Goal: Transaction & Acquisition: Purchase product/service

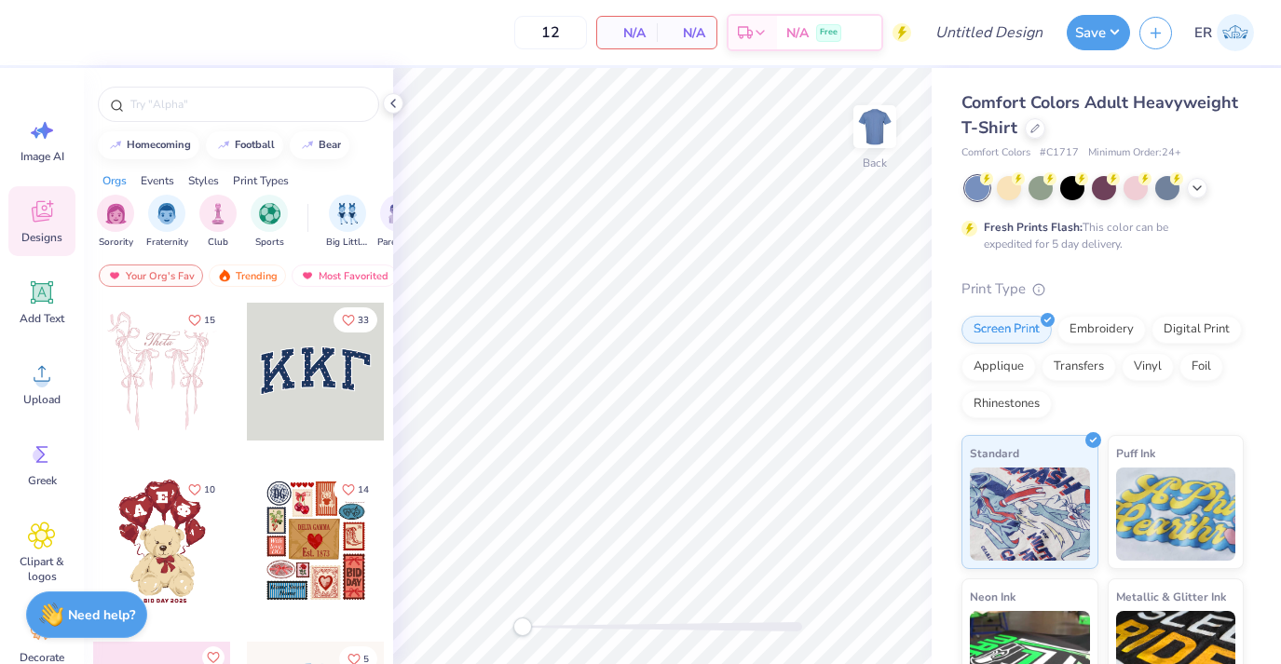
click at [1226, 358] on div "Screen Print Embroidery Digital Print Applique Transfers Vinyl Foil Rhinestones" at bounding box center [1102, 367] width 282 height 102
click at [1027, 120] on div at bounding box center [1035, 126] width 20 height 20
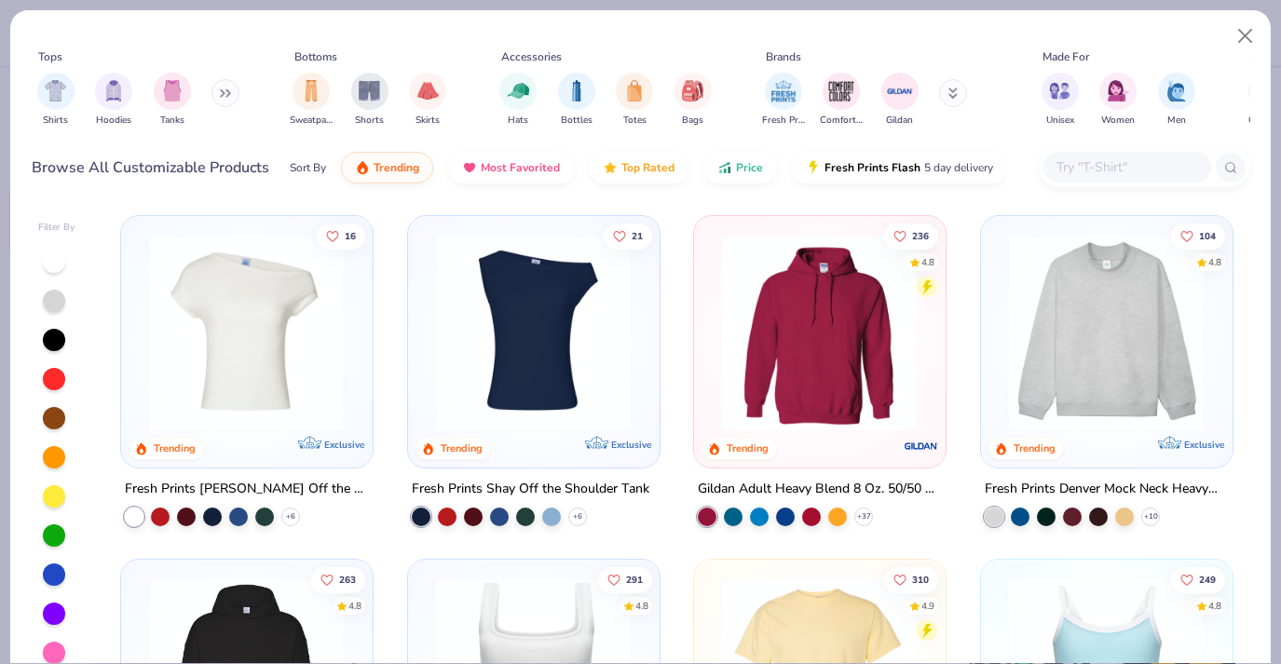
click at [550, 423] on div "16 Trending Exclusive Fresh Prints [PERSON_NAME] Off the Shoulder Top + 6 21 Tr…" at bounding box center [676, 445] width 1147 height 478
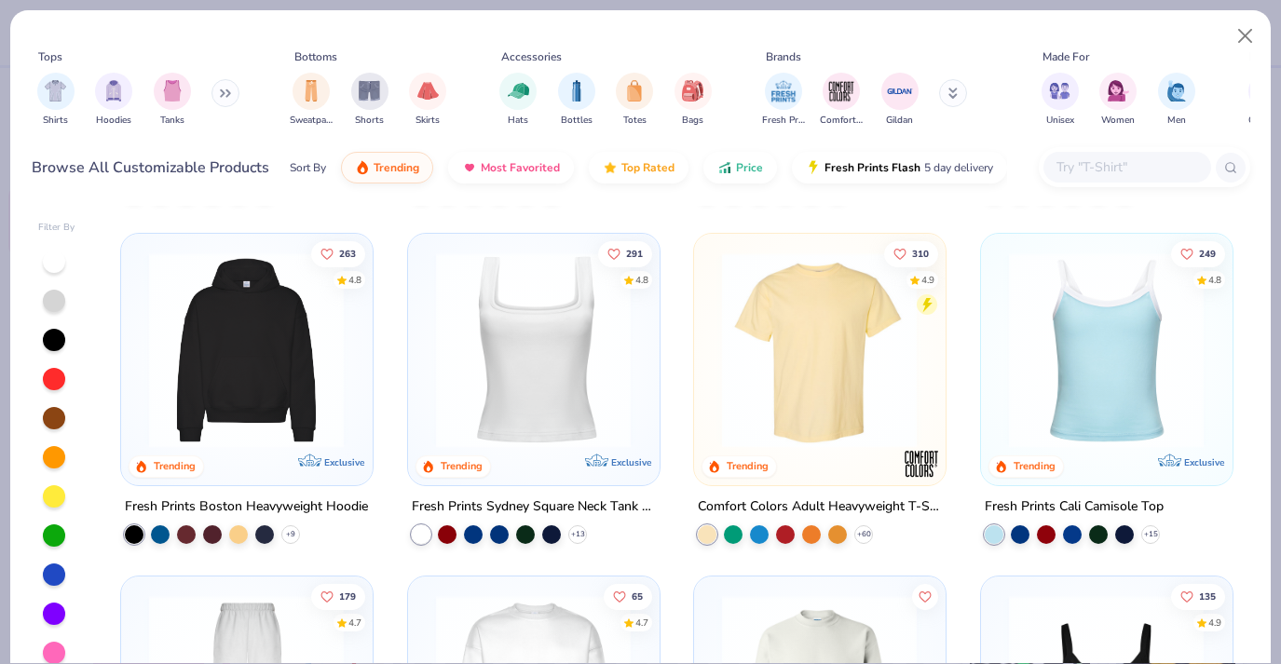
click at [564, 344] on img at bounding box center [533, 350] width 213 height 196
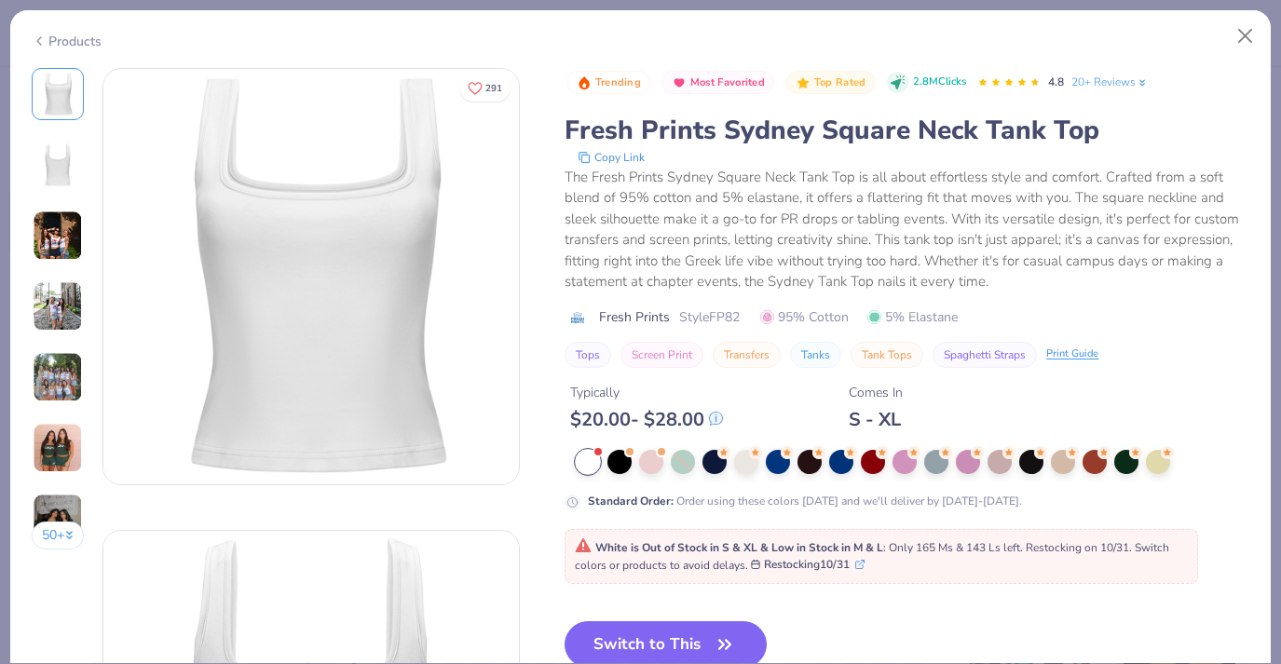
scroll to position [102, 0]
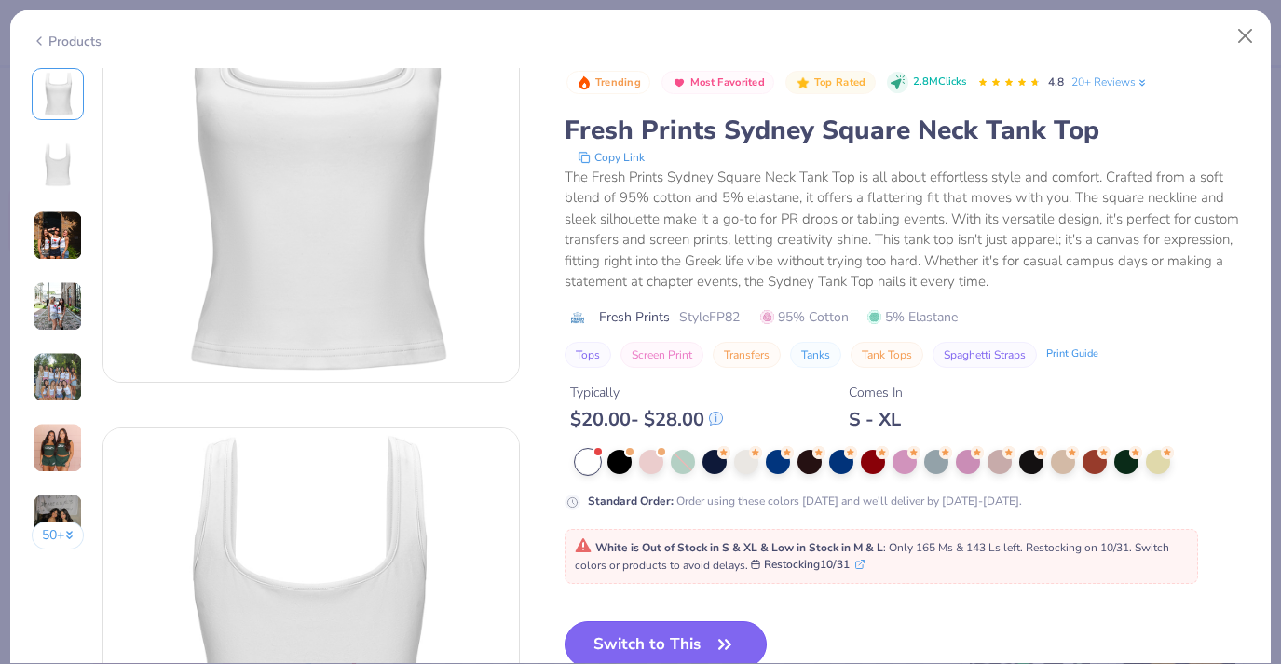
click at [722, 640] on icon "button" at bounding box center [724, 644] width 11 height 8
click at [701, 649] on button "Switch to This" at bounding box center [666, 644] width 202 height 47
click at [734, 640] on icon "button" at bounding box center [725, 645] width 26 height 26
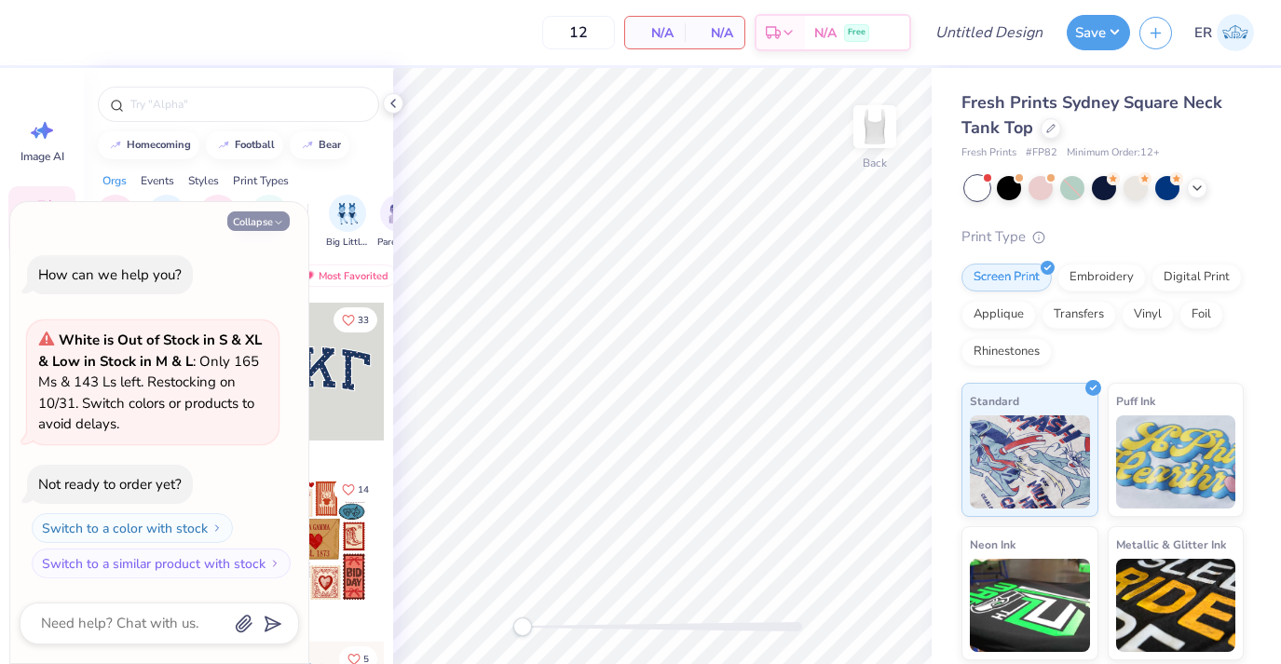
click at [274, 215] on button "Collapse" at bounding box center [258, 221] width 62 height 20
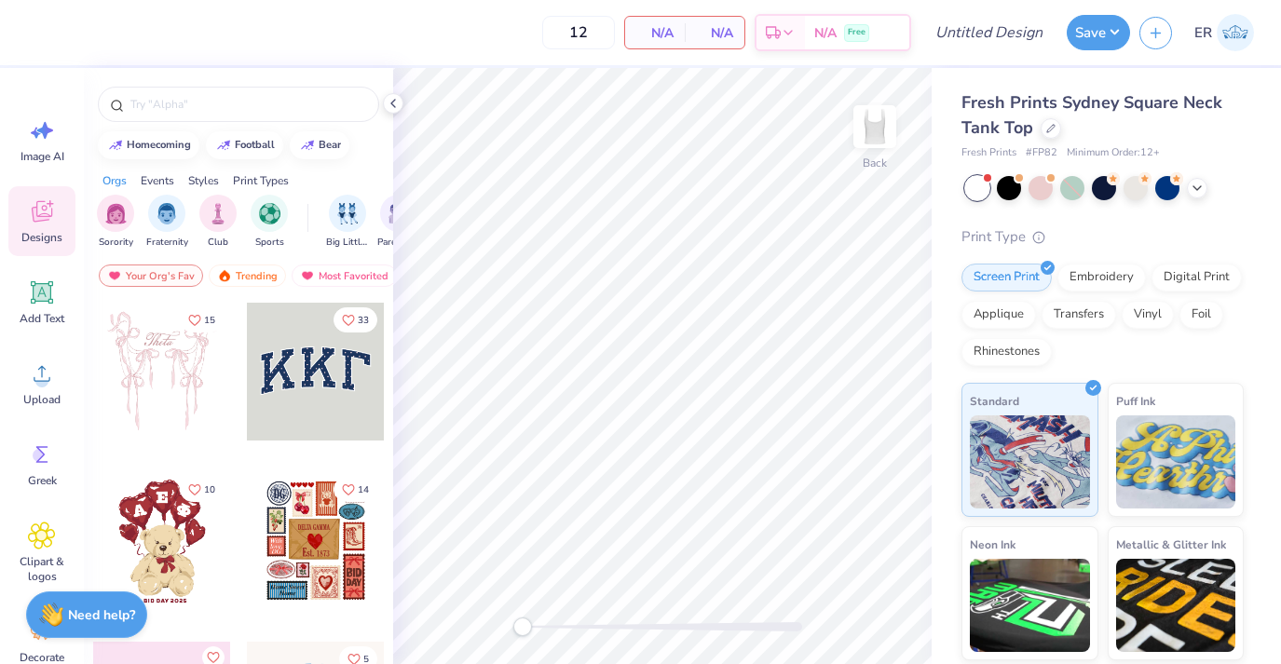
type textarea "x"
click at [38, 383] on circle at bounding box center [41, 380] width 13 height 13
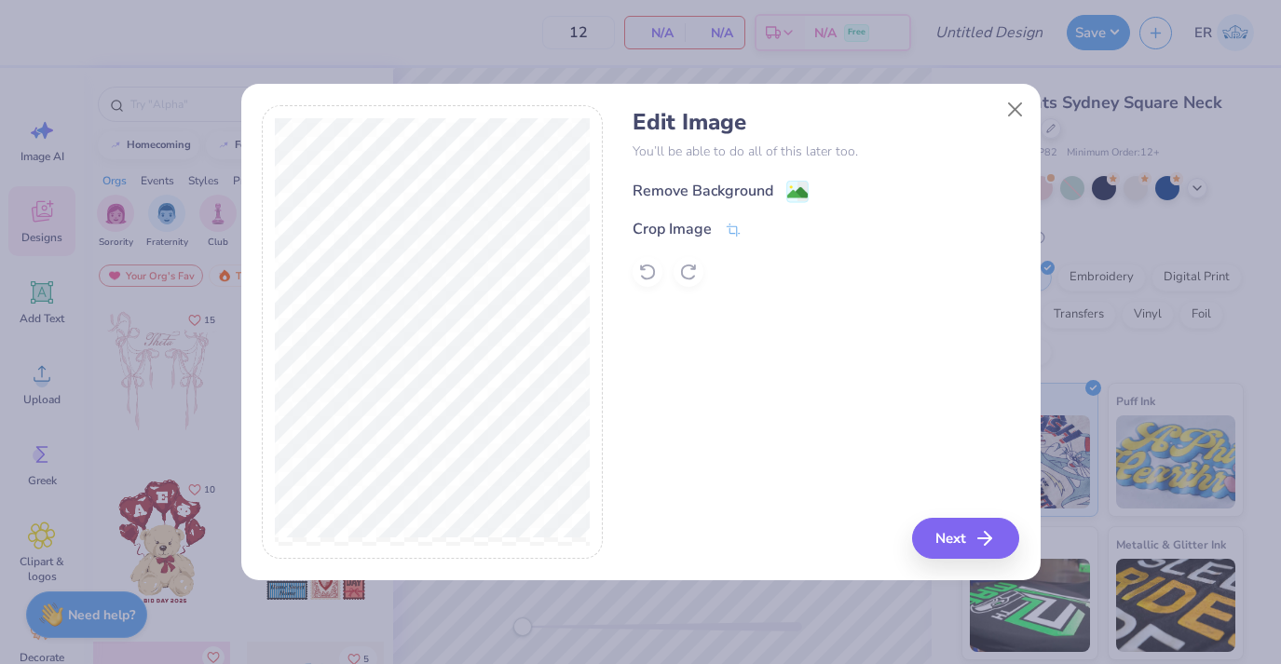
click at [804, 194] on image at bounding box center [797, 193] width 20 height 20
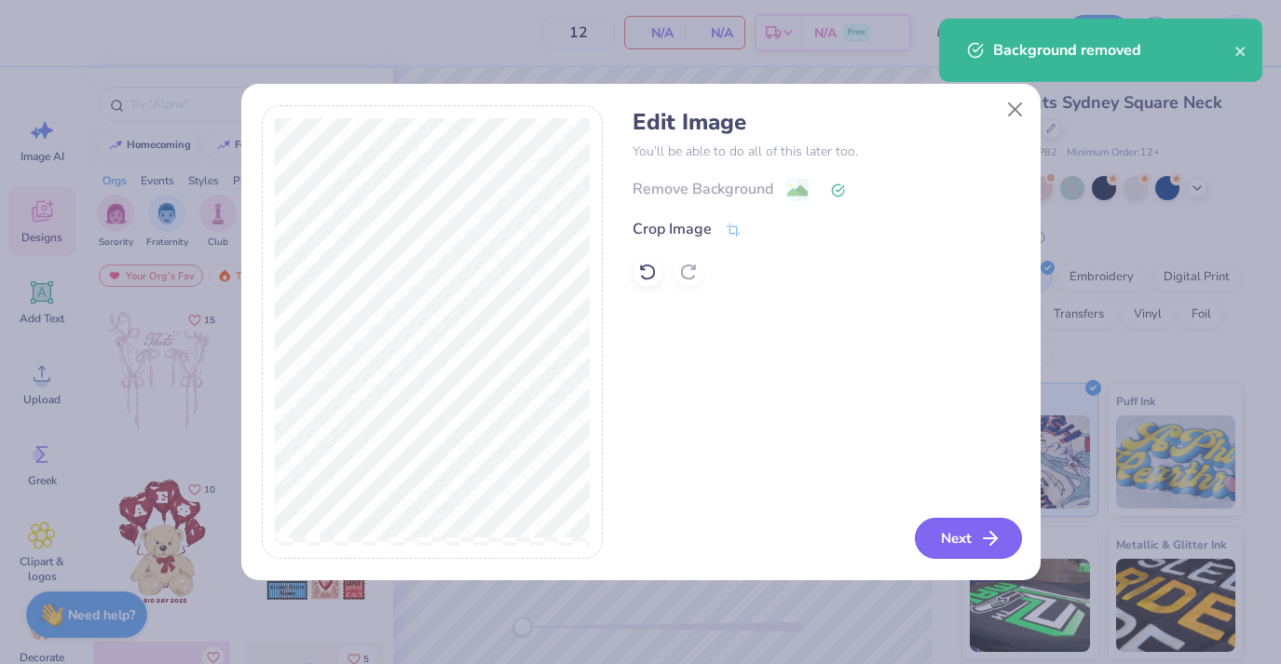
click at [966, 534] on button "Next" at bounding box center [968, 538] width 107 height 41
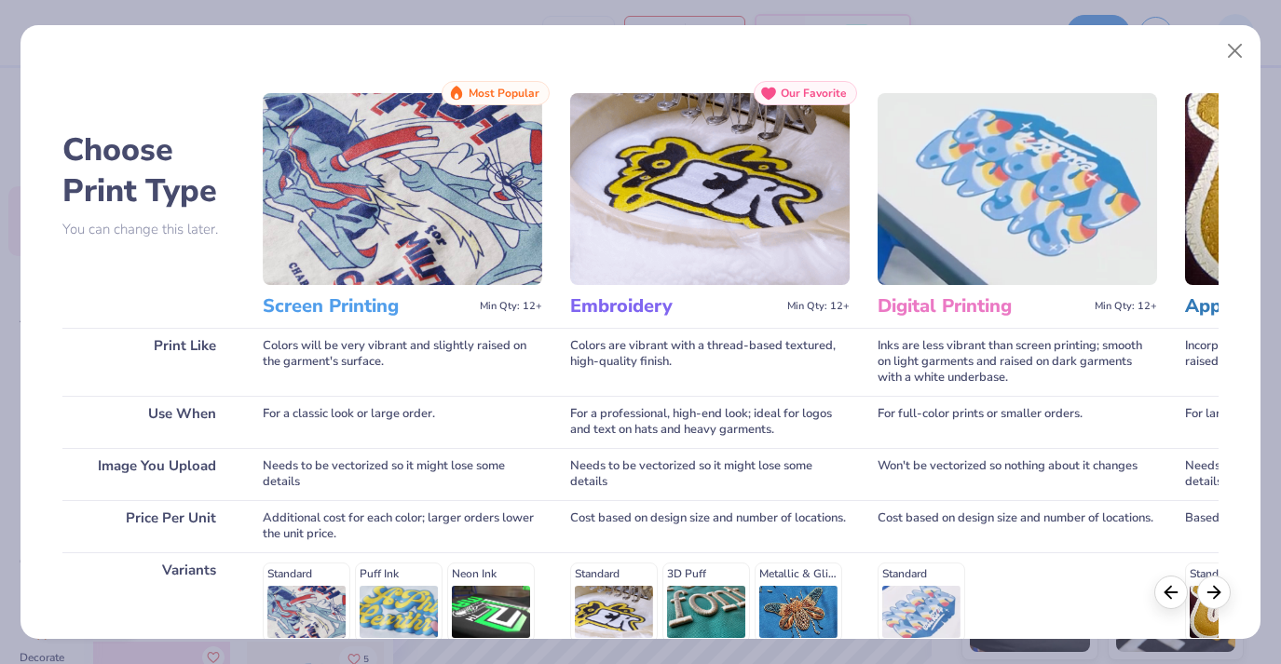
scroll to position [265, 0]
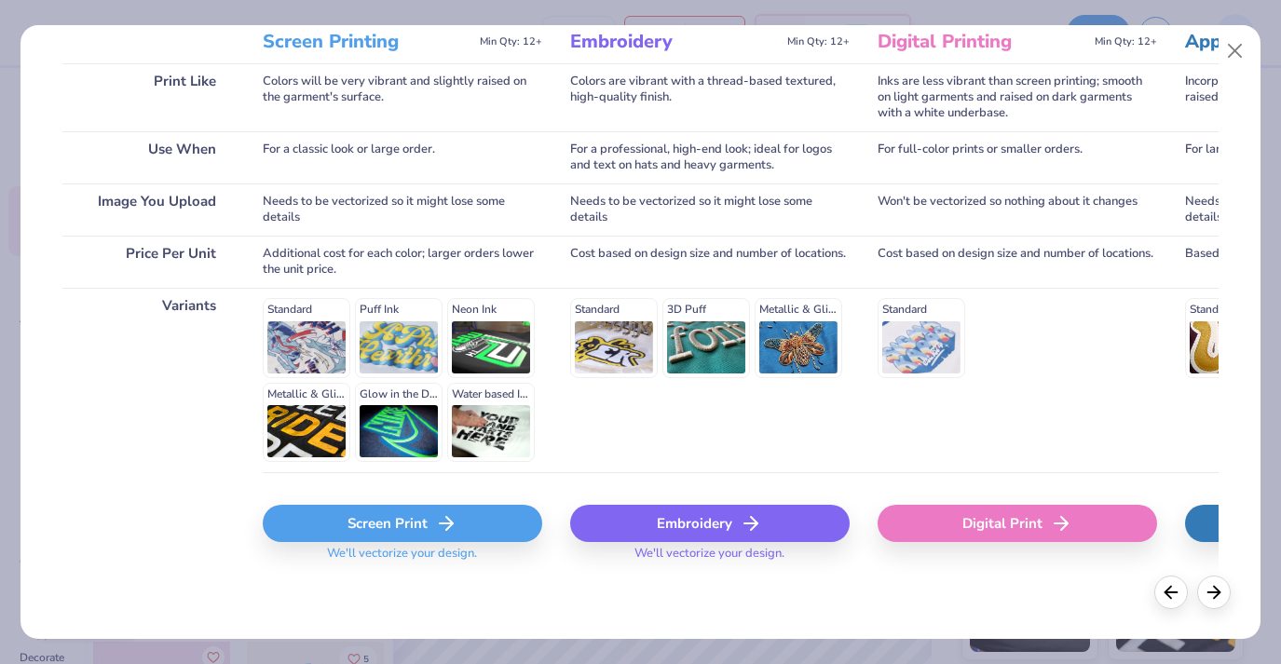
click at [384, 517] on div "Screen Print" at bounding box center [402, 523] width 279 height 37
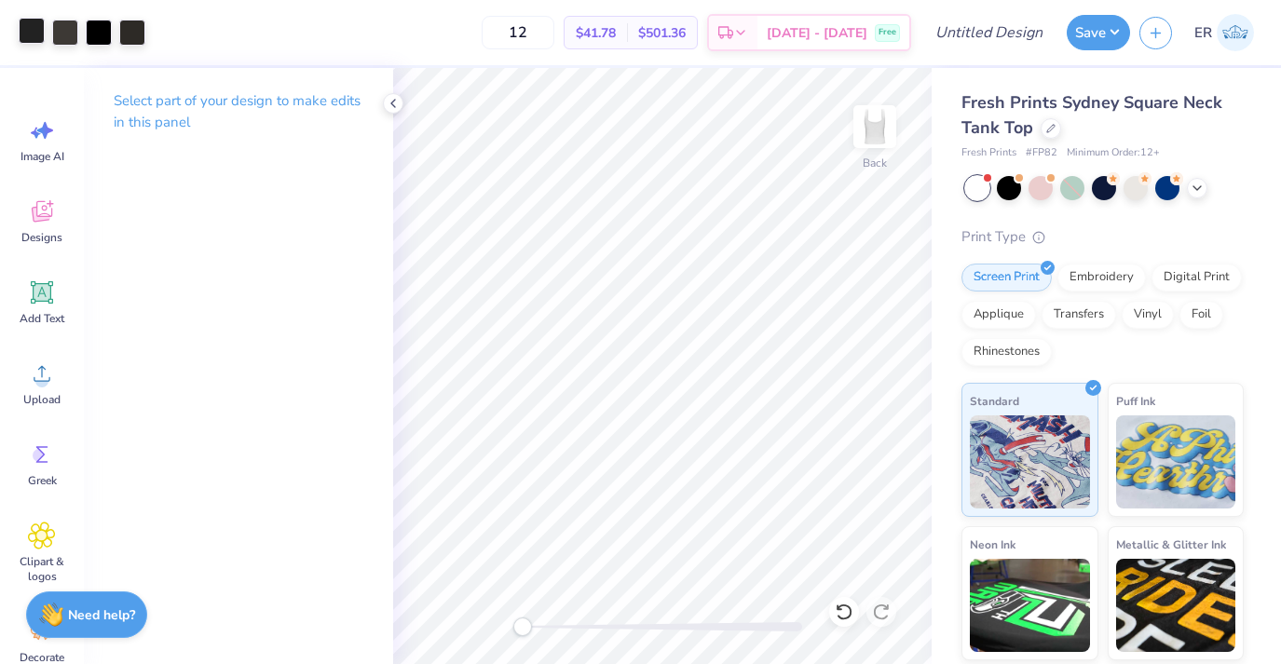
click at [37, 33] on div at bounding box center [32, 31] width 26 height 26
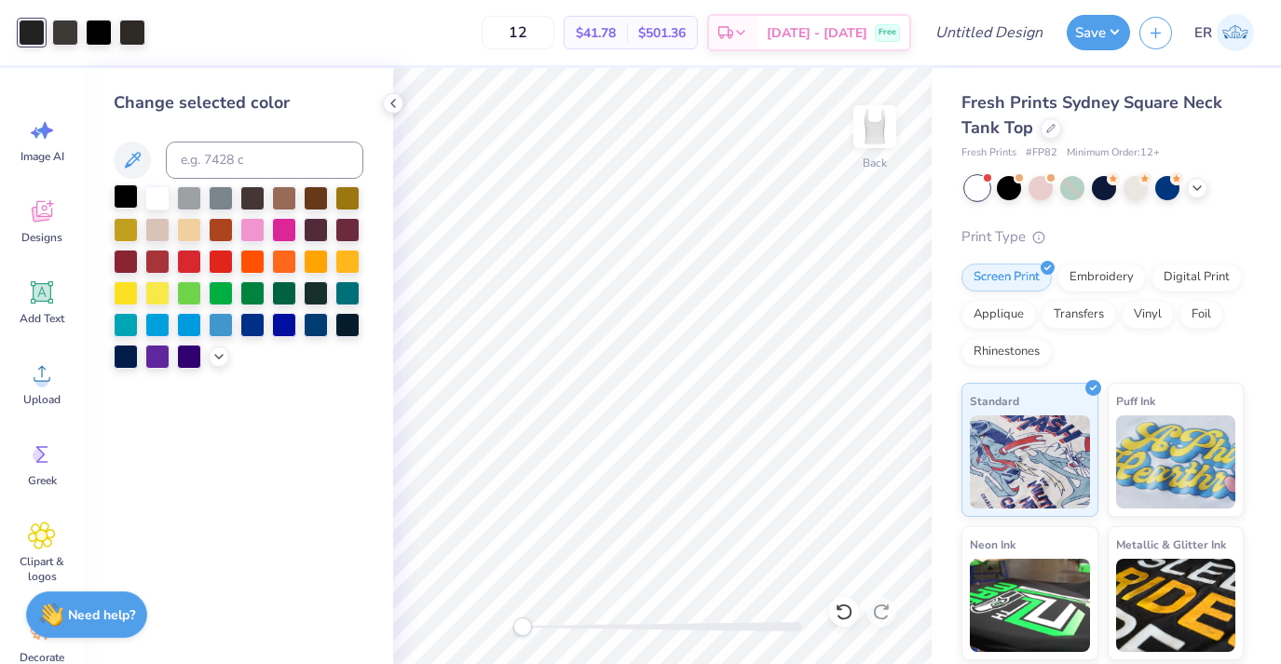
click at [130, 196] on div at bounding box center [126, 196] width 24 height 24
click at [64, 34] on div at bounding box center [65, 31] width 26 height 26
drag, startPoint x: 130, startPoint y: 213, endPoint x: 127, endPoint y: 203, distance: 10.9
click at [93, 38] on div at bounding box center [99, 31] width 26 height 26
click at [126, 199] on div at bounding box center [126, 196] width 24 height 24
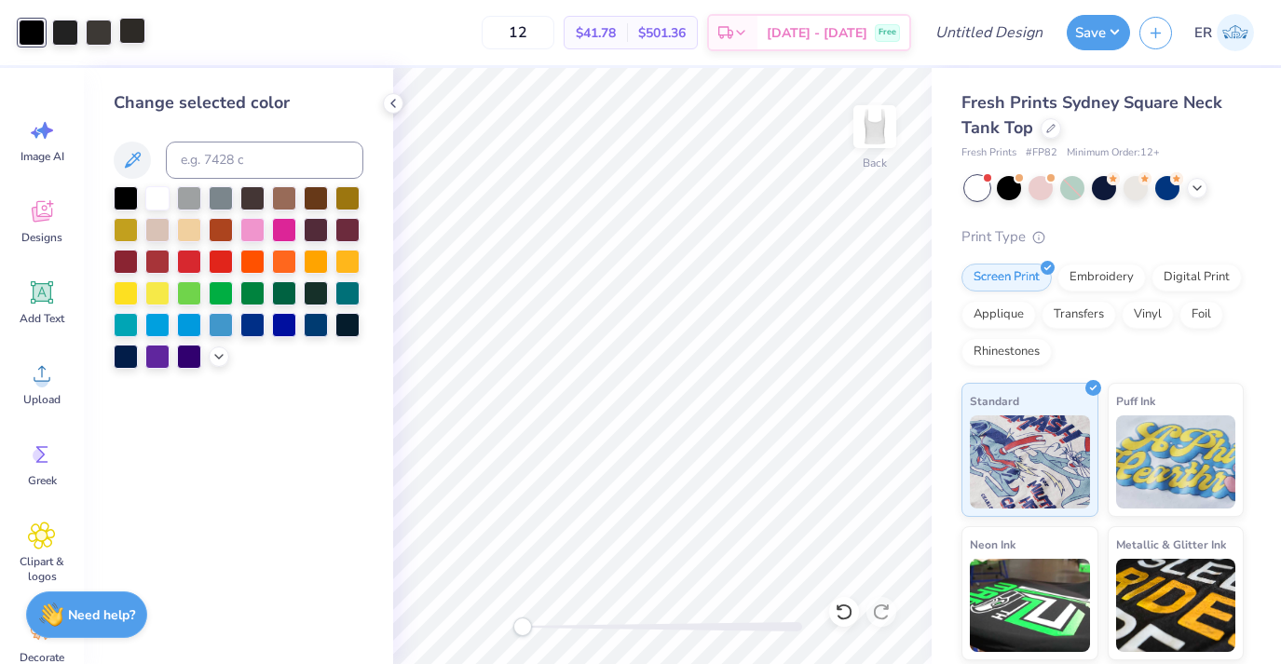
click at [121, 44] on div at bounding box center [132, 31] width 26 height 26
click at [129, 188] on div at bounding box center [126, 196] width 24 height 24
click at [214, 31] on div "12 $41.78 Per Item $501.36 Total Est. Delivery [DATE] - [DATE] Free" at bounding box center [533, 32] width 756 height 65
click at [388, 102] on icon at bounding box center [393, 103] width 15 height 15
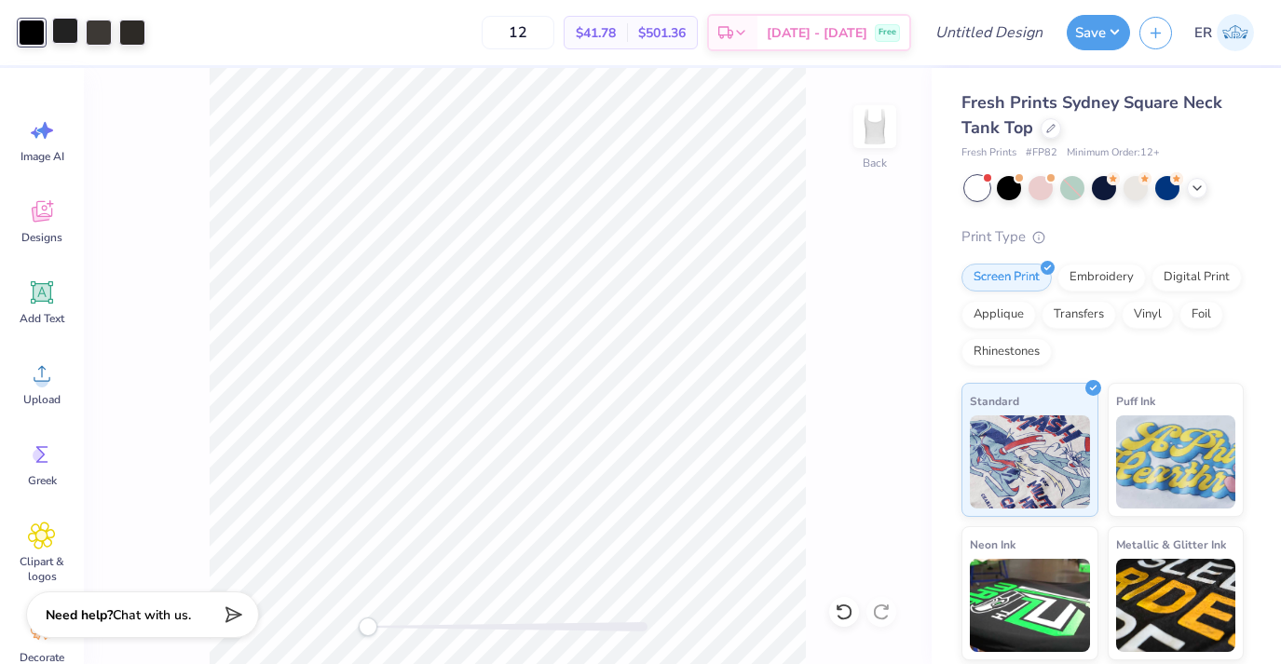
click at [60, 34] on div at bounding box center [65, 31] width 26 height 26
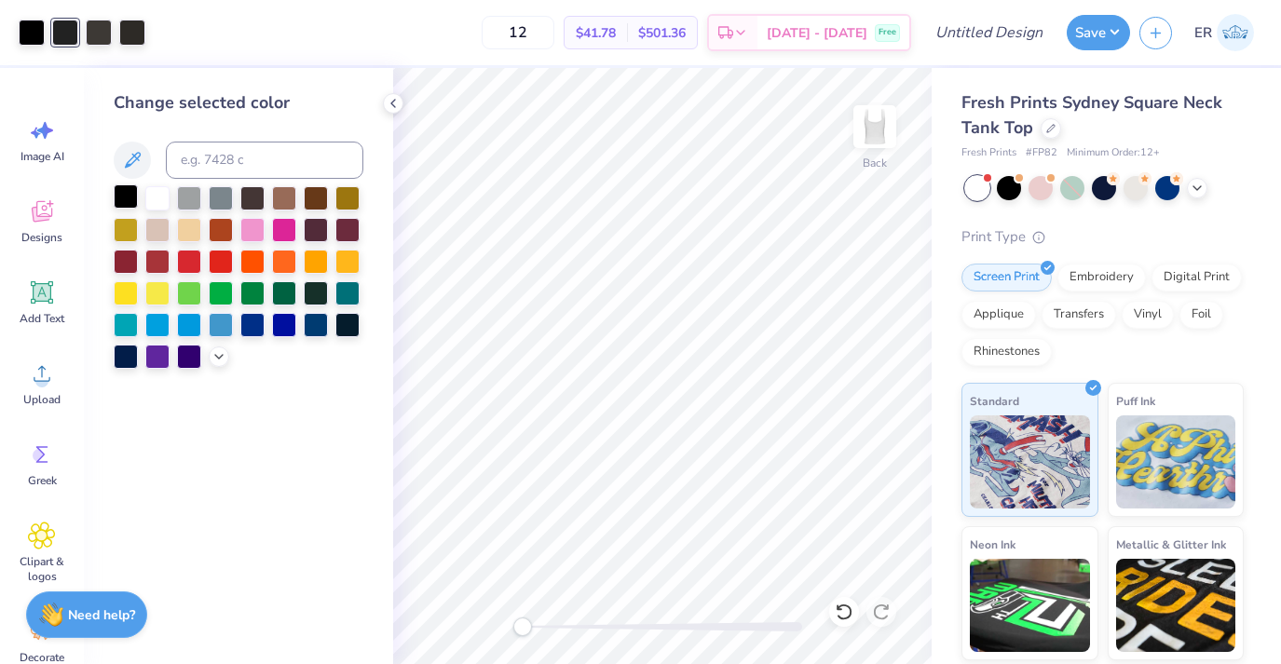
click at [131, 202] on div at bounding box center [126, 196] width 24 height 24
click at [68, 31] on div at bounding box center [65, 31] width 26 height 26
click at [123, 208] on div at bounding box center [126, 196] width 24 height 24
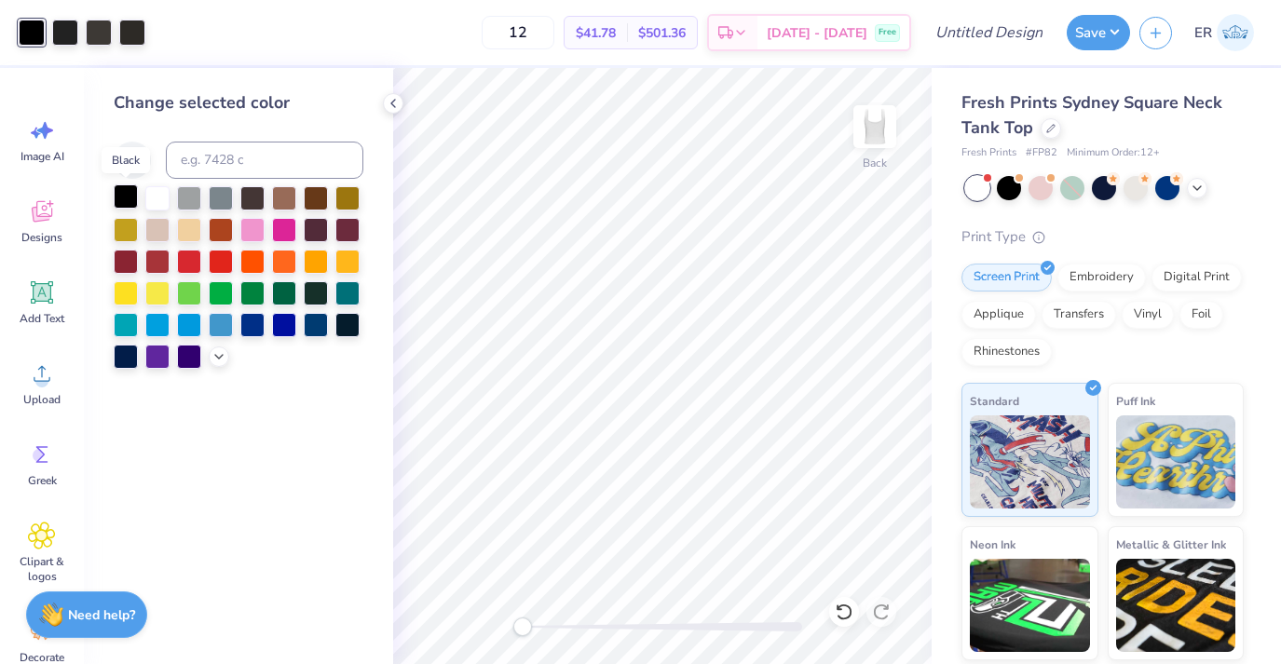
click at [123, 208] on div at bounding box center [126, 196] width 24 height 24
click at [62, 30] on div at bounding box center [65, 31] width 26 height 26
click at [368, 37] on div "12 $41.78 Per Item $501.36 Total Est. Delivery [DATE] - [DATE] Free" at bounding box center [533, 32] width 756 height 65
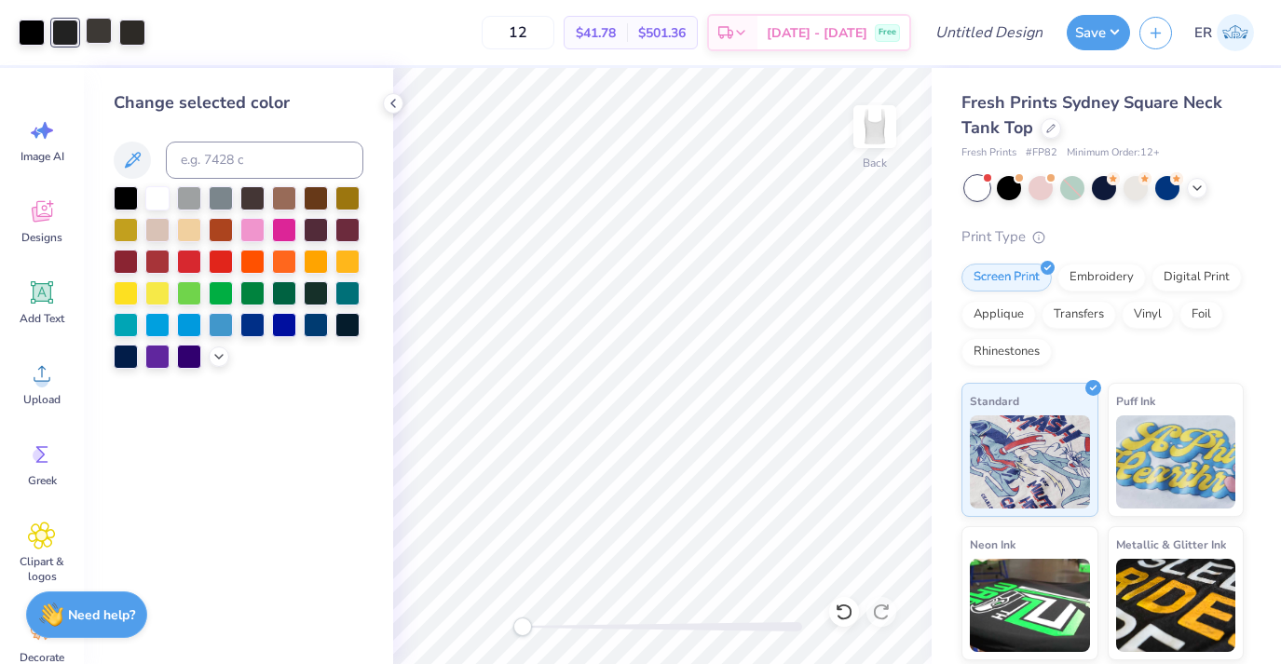
click at [103, 23] on div at bounding box center [99, 31] width 26 height 26
click at [95, 35] on div at bounding box center [99, 33] width 26 height 26
click at [127, 198] on div at bounding box center [126, 196] width 24 height 24
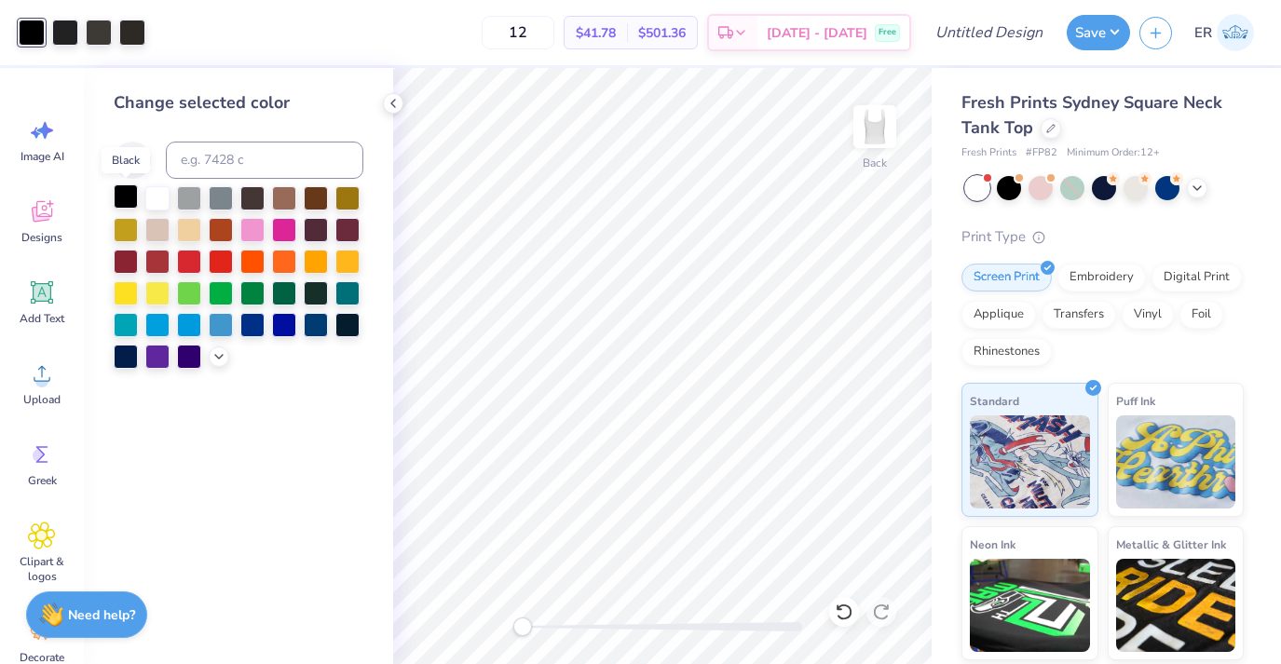
click at [127, 198] on div at bounding box center [126, 196] width 24 height 24
click at [257, 108] on div "Change selected color" at bounding box center [239, 102] width 250 height 25
click at [386, 102] on icon at bounding box center [393, 103] width 15 height 15
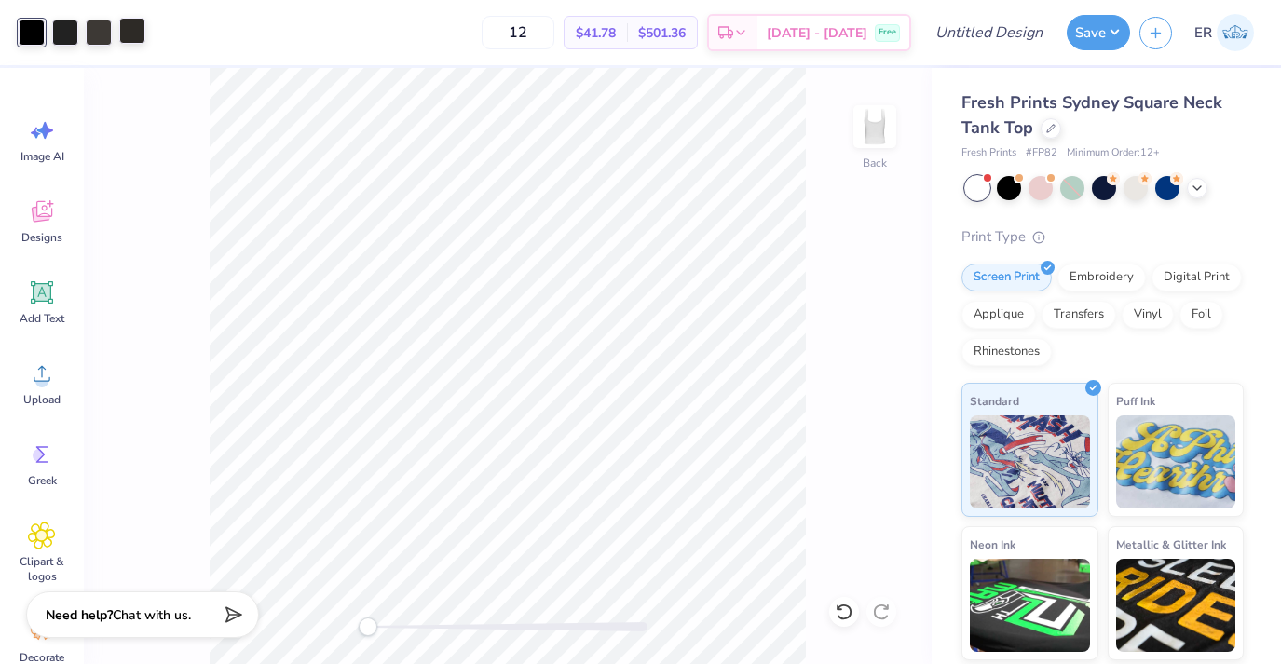
click at [133, 34] on div at bounding box center [132, 31] width 26 height 26
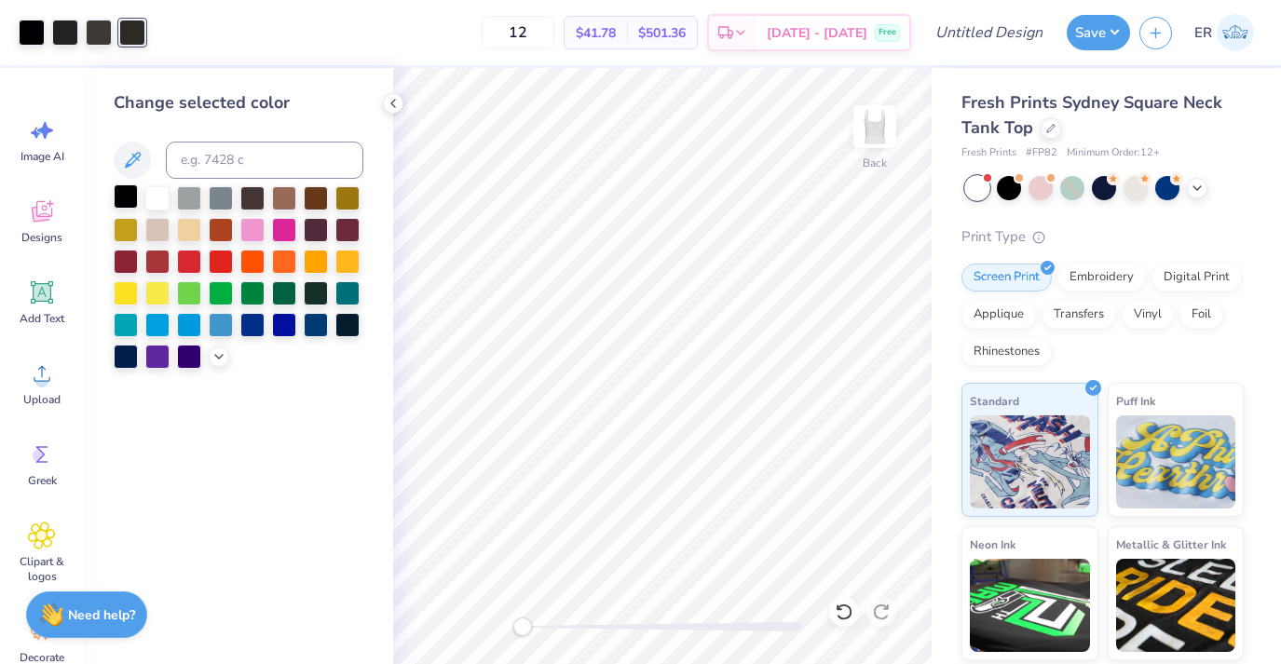
click at [130, 206] on div at bounding box center [126, 196] width 24 height 24
click at [126, 202] on div at bounding box center [126, 196] width 24 height 24
click at [66, 34] on div at bounding box center [65, 31] width 26 height 26
click at [128, 197] on div at bounding box center [126, 196] width 24 height 24
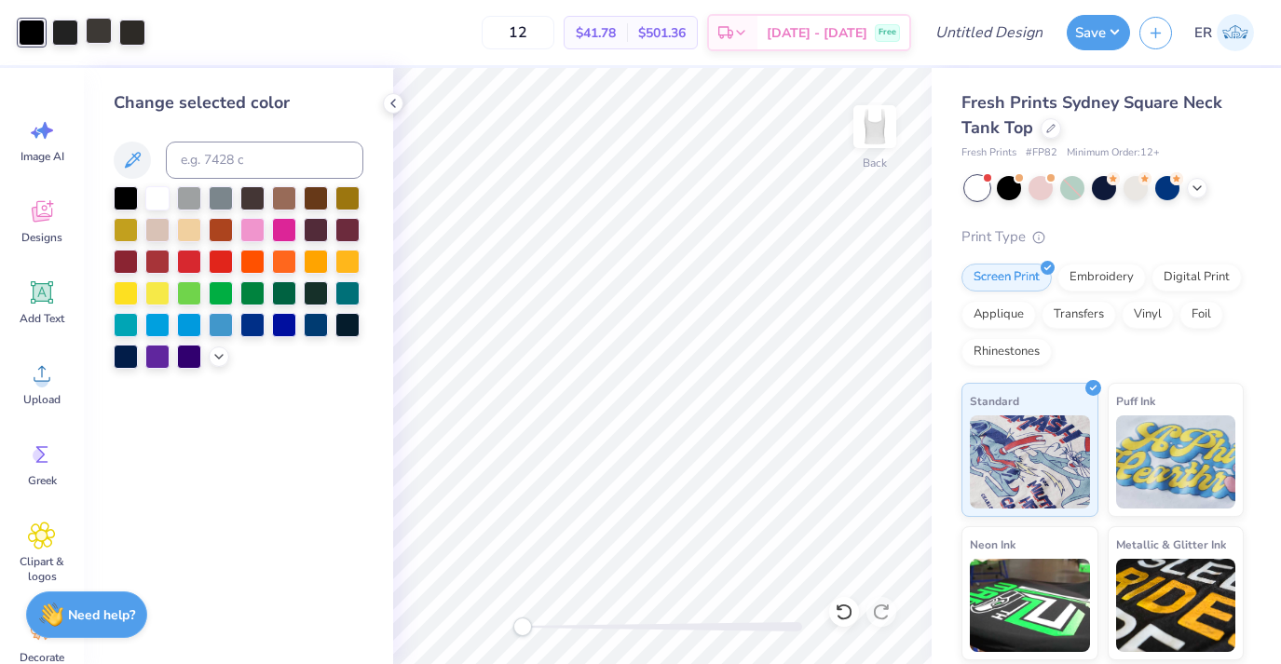
click at [100, 23] on div at bounding box center [99, 31] width 26 height 26
click at [124, 197] on div at bounding box center [126, 196] width 24 height 24
click at [125, 35] on div at bounding box center [132, 31] width 26 height 26
click at [124, 197] on div at bounding box center [126, 196] width 24 height 24
